Goal: Book appointment/travel/reservation

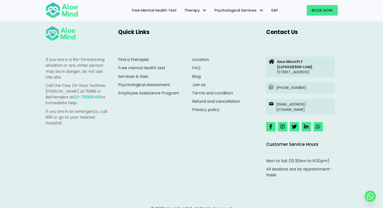
scroll to position [1391, 0]
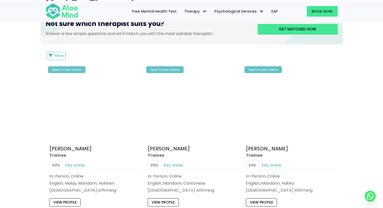
scroll to position [328, 0]
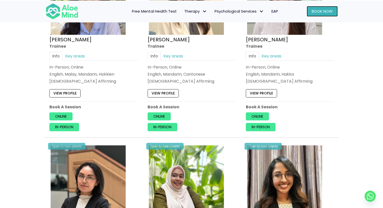
click at [319, 6] on link "Book Now" at bounding box center [322, 11] width 31 height 11
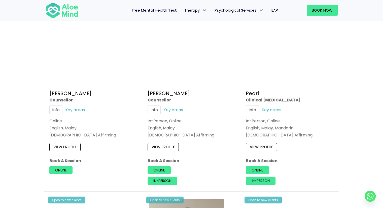
scroll to position [1210, 0]
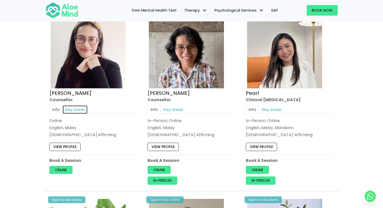
click at [83, 105] on link "Key areas" at bounding box center [75, 109] width 25 height 9
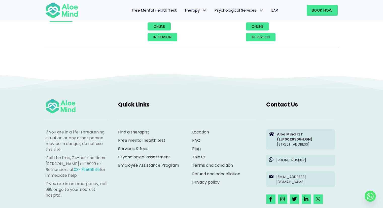
scroll to position [2319, 0]
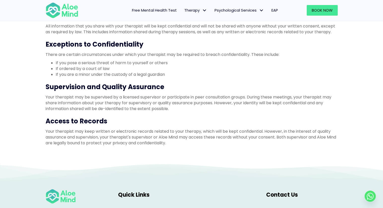
scroll to position [378, 0]
